Goal: Navigation & Orientation: Understand site structure

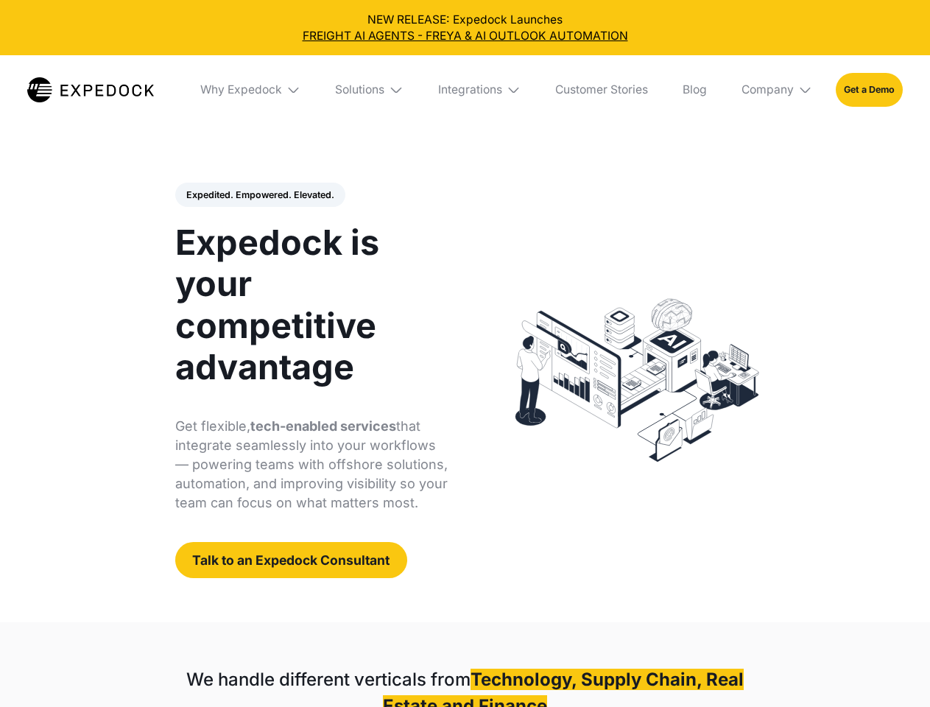
select select
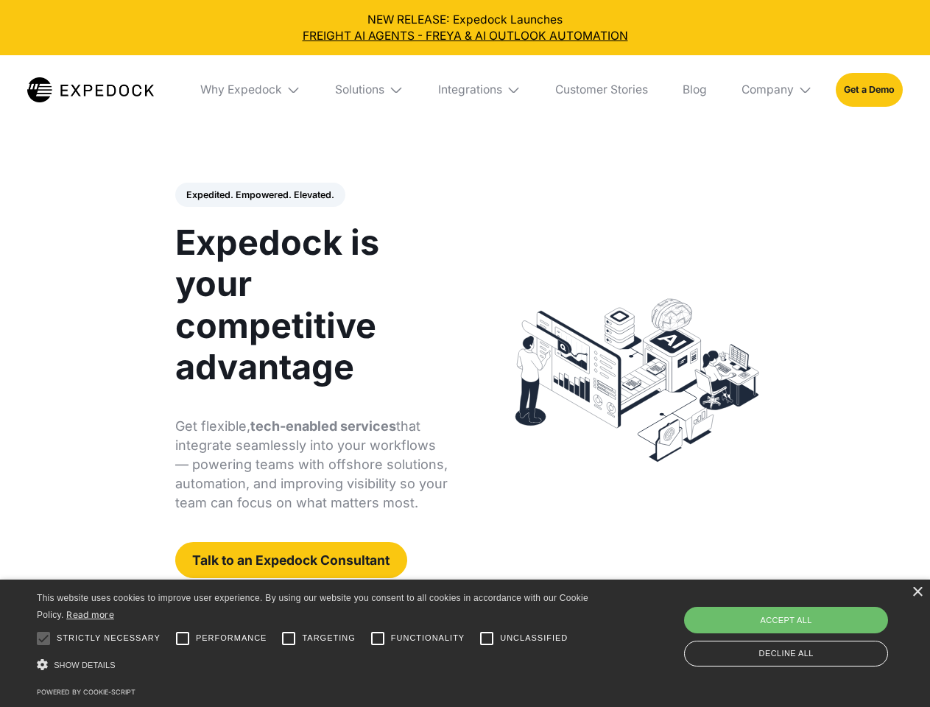
click at [464, 90] on div "Integrations" at bounding box center [470, 89] width 64 height 15
click at [251, 90] on div "Why Expedock" at bounding box center [229, 89] width 82 height 15
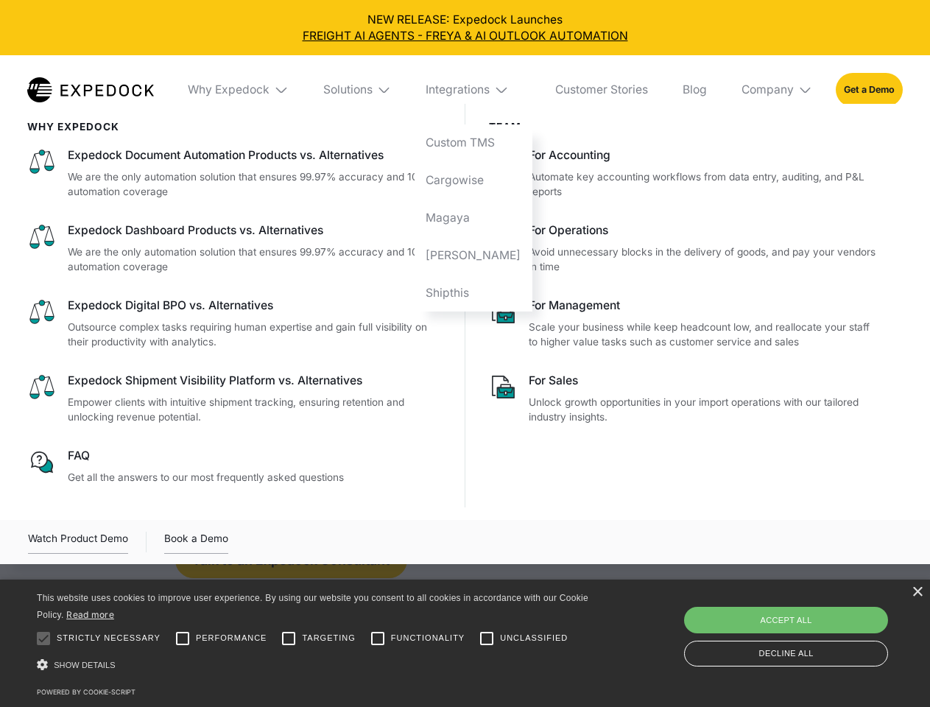
click at [370, 90] on div "Solutions" at bounding box center [347, 89] width 49 height 15
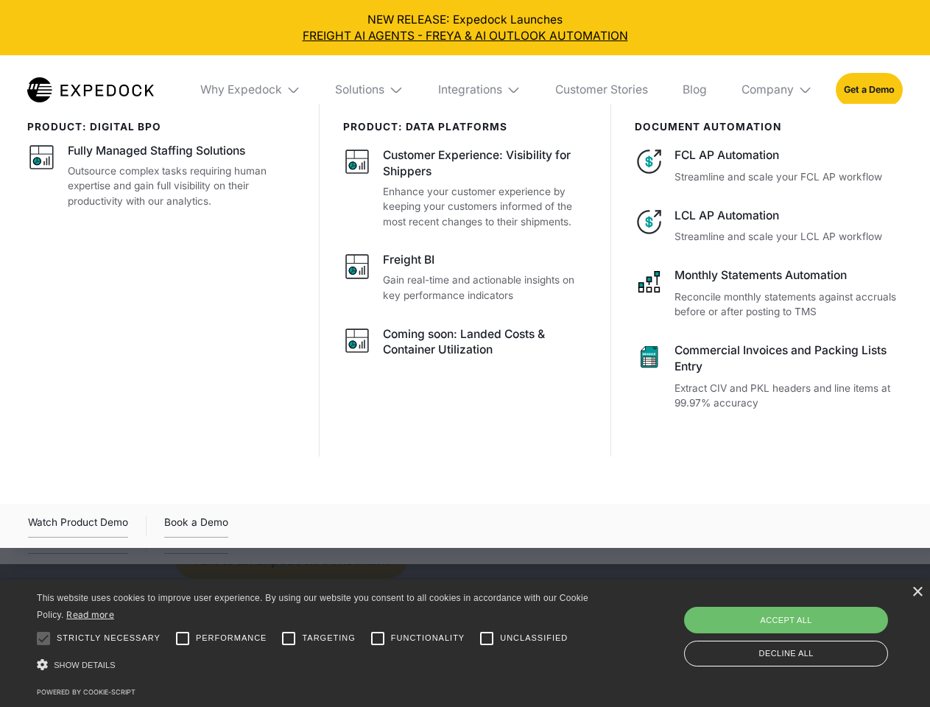
click at [480, 90] on div "Integrations" at bounding box center [470, 89] width 64 height 15
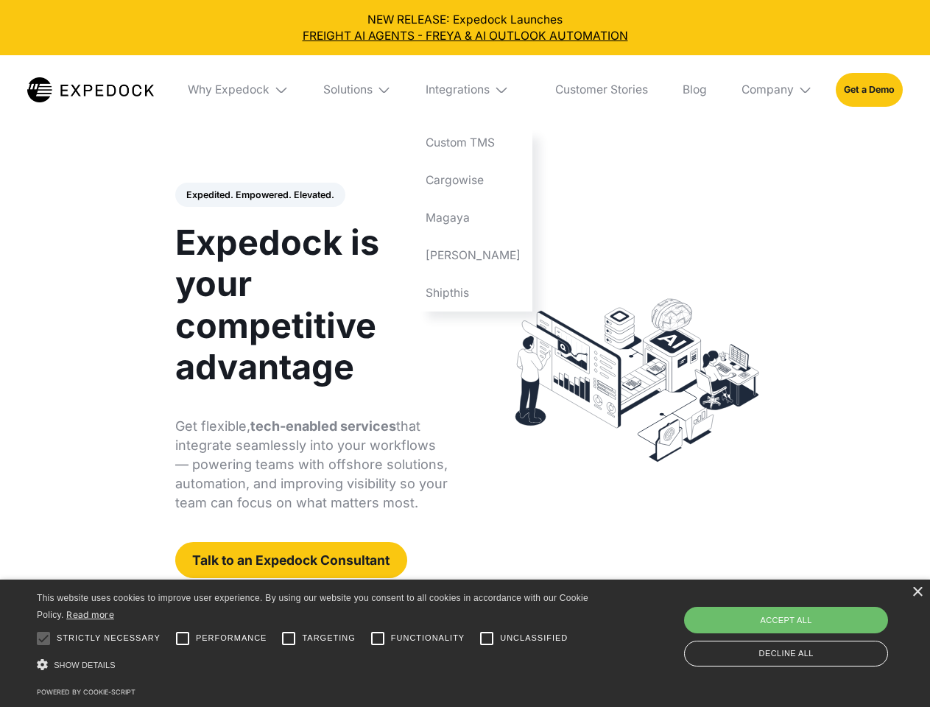
click at [777, 90] on div "Company" at bounding box center [767, 89] width 52 height 15
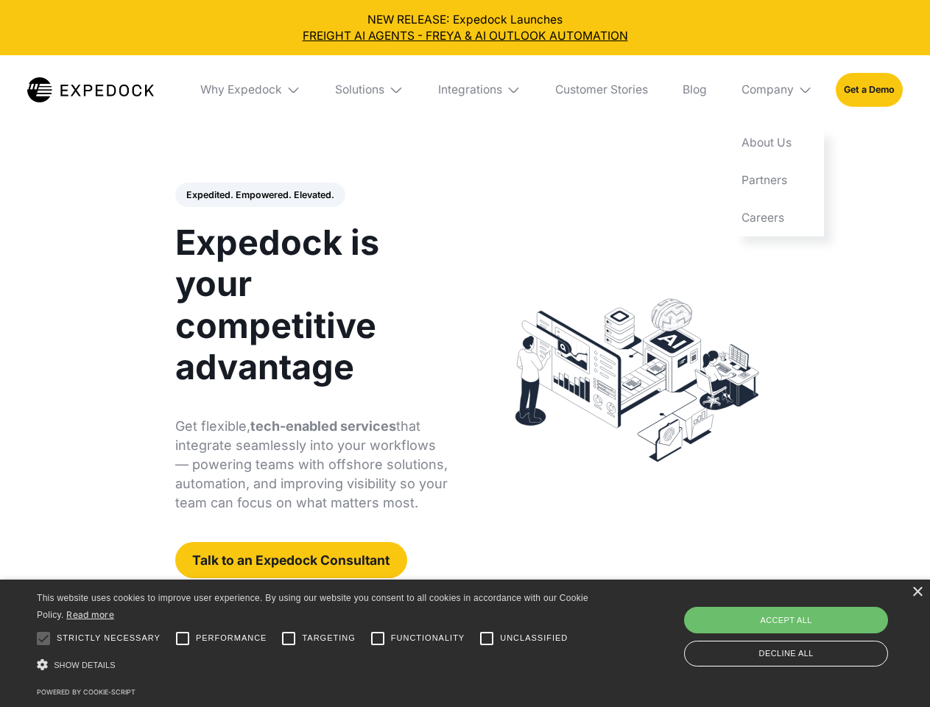
click at [259, 195] on div "Expedited. Empowered. Elevated. Automate Freight Document Extraction at 99.97% …" at bounding box center [311, 381] width 273 height 396
click at [43, 638] on div at bounding box center [43, 637] width 29 height 29
click at [183, 638] on input "Performance" at bounding box center [182, 637] width 29 height 29
checkbox input "true"
click at [289, 638] on input "Targeting" at bounding box center [288, 637] width 29 height 29
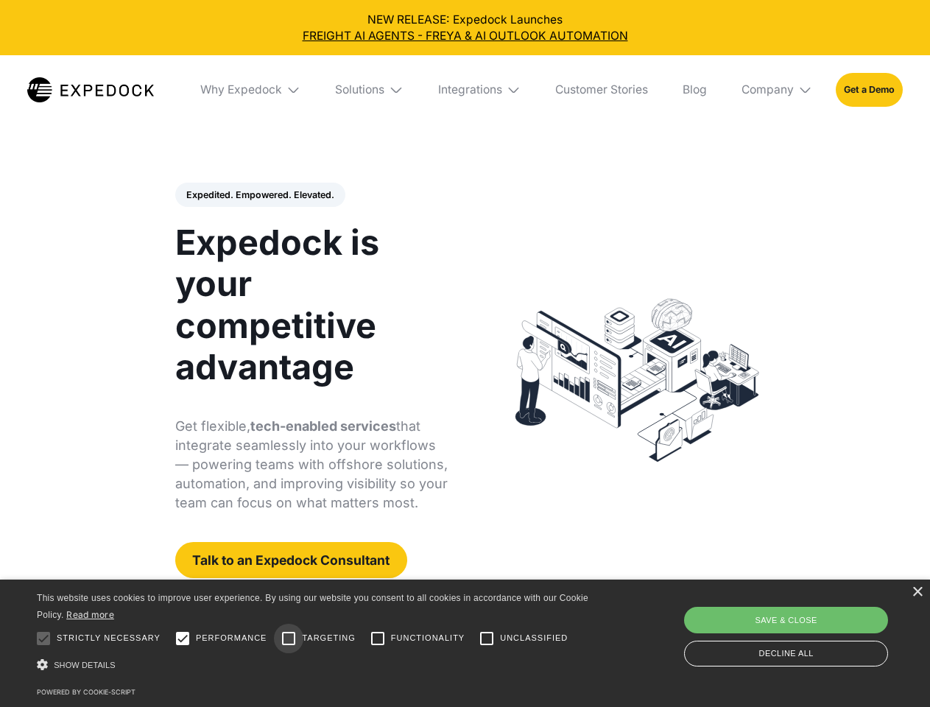
checkbox input "true"
click at [378, 638] on input "Functionality" at bounding box center [377, 637] width 29 height 29
checkbox input "true"
